Goal: Complete application form

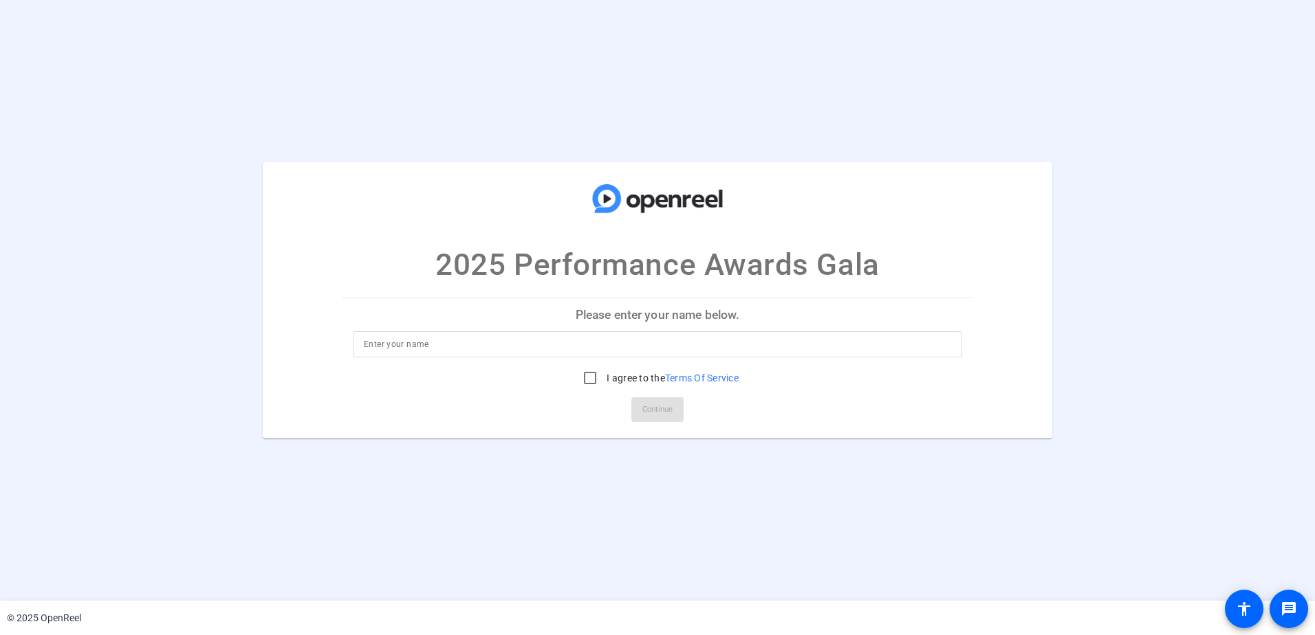
click at [355, 343] on div at bounding box center [657, 344] width 609 height 26
type input "[PERSON_NAME]"
click at [586, 382] on input "I agree to the Terms Of Service" at bounding box center [590, 378] width 28 height 28
checkbox input "true"
click at [642, 406] on span "Continue" at bounding box center [657, 409] width 30 height 21
